Goal: Information Seeking & Learning: Check status

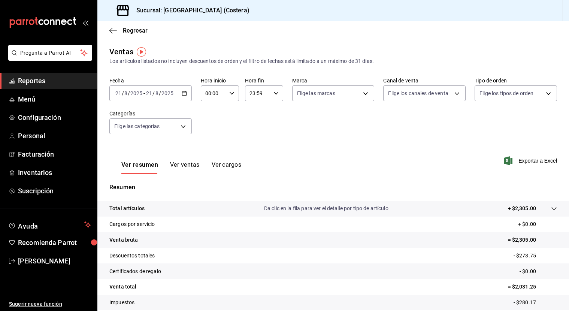
click at [16, 82] on link "Reportes" at bounding box center [48, 81] width 97 height 16
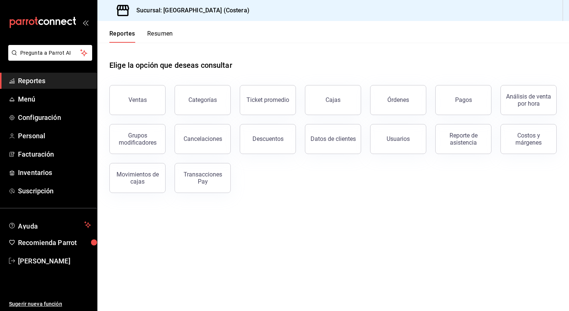
scroll to position [0, 0]
click at [149, 105] on button "Ventas" at bounding box center [137, 100] width 56 height 30
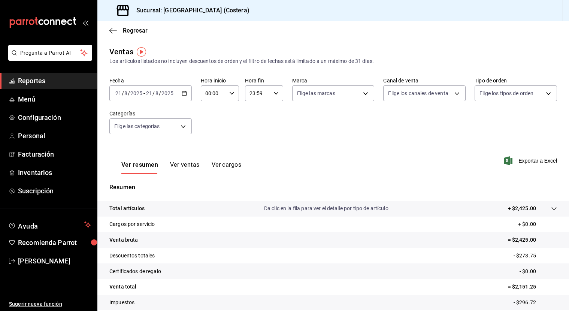
click at [194, 164] on button "Ver ventas" at bounding box center [185, 167] width 30 height 13
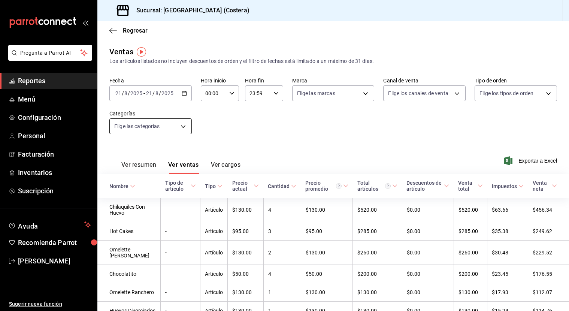
click at [183, 121] on body "Pregunta a Parrot AI Reportes Menú Configuración Personal Facturación Inventari…" at bounding box center [284, 155] width 569 height 311
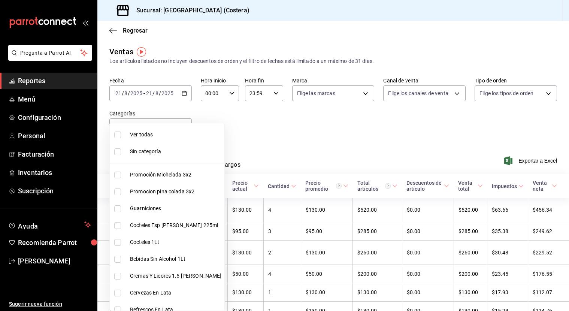
click at [264, 118] on div at bounding box center [284, 155] width 569 height 311
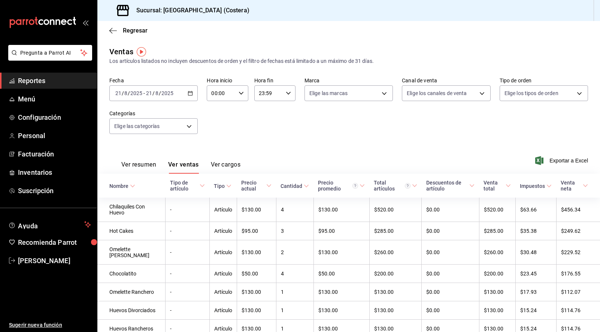
drag, startPoint x: 349, startPoint y: 20, endPoint x: 323, endPoint y: 21, distance: 26.6
click at [326, 21] on div "Sucursal: [GEOGRAPHIC_DATA] (Costera)" at bounding box center [348, 10] width 503 height 21
